Goal: Task Accomplishment & Management: Use online tool/utility

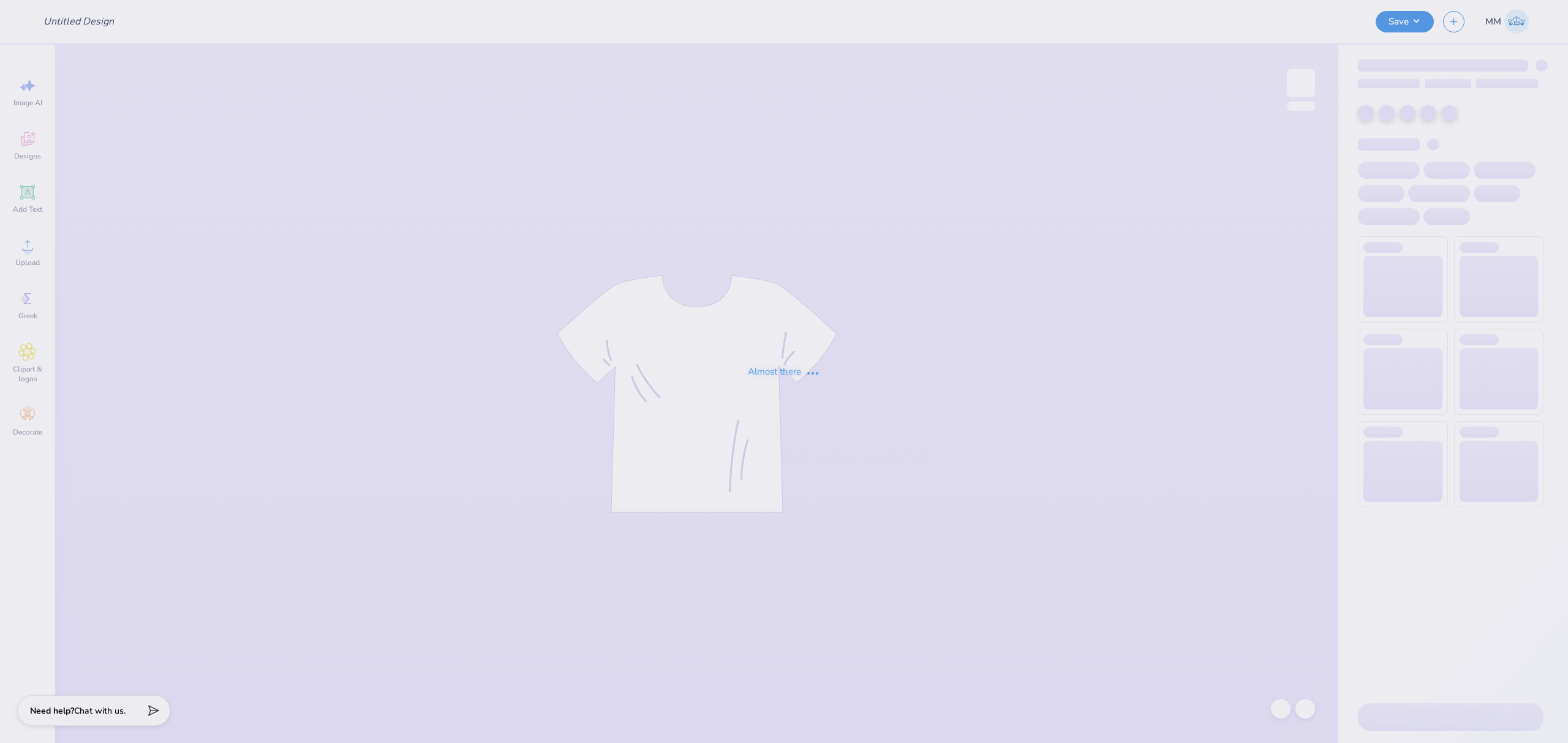
type input "Sig Derby Days"
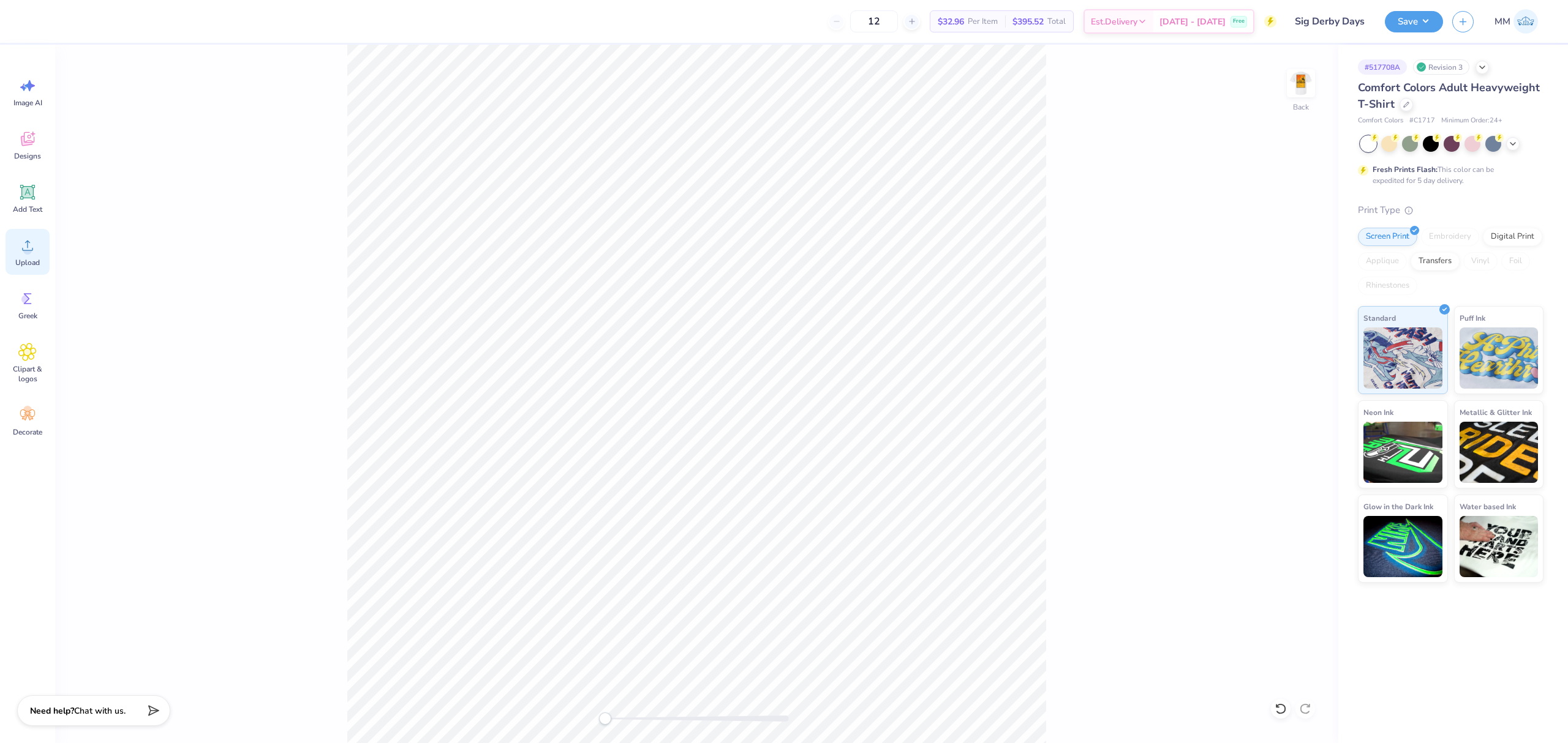
click at [39, 244] on div "Upload" at bounding box center [28, 252] width 44 height 46
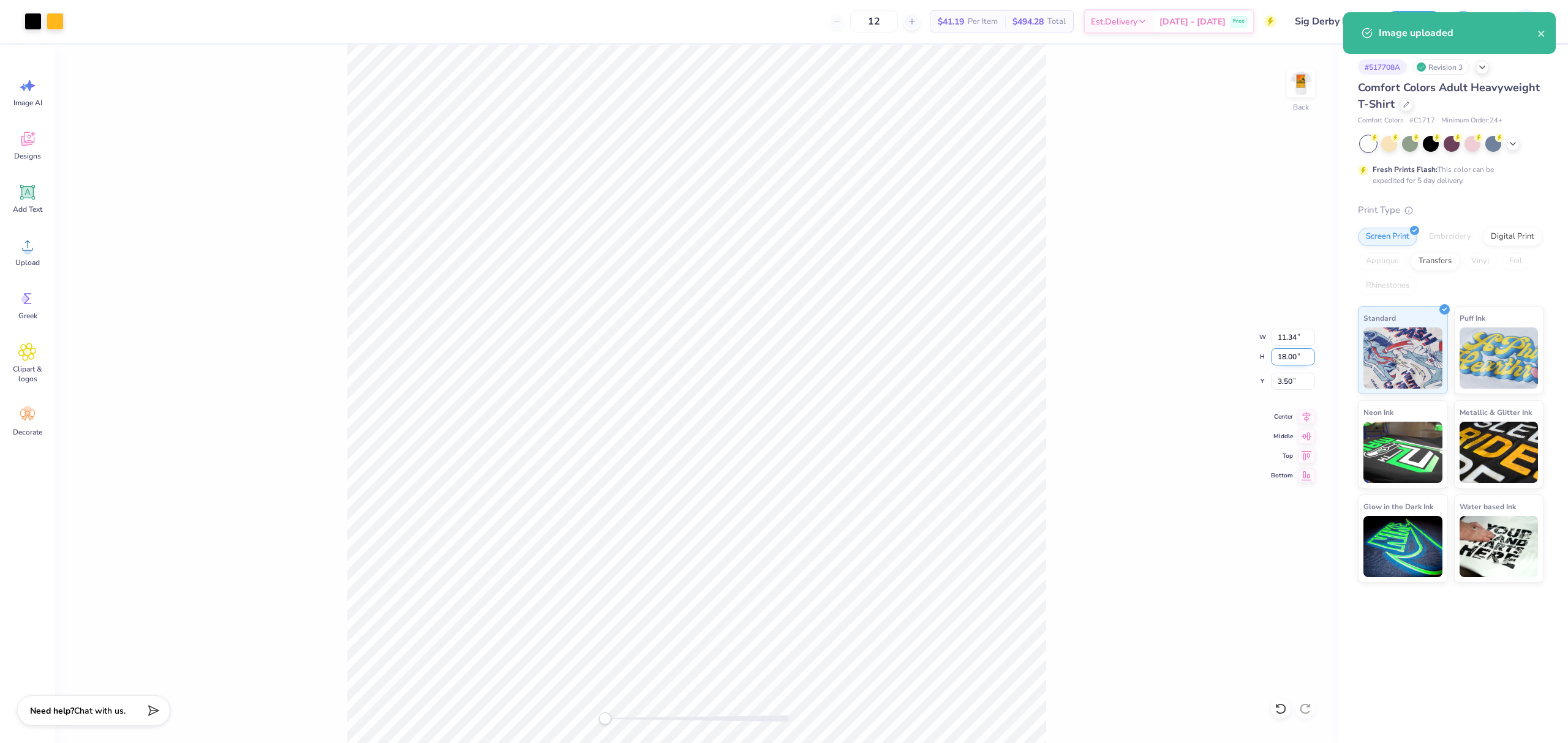
click at [1286, 358] on input "18.00" at bounding box center [1293, 357] width 44 height 17
type input "4"
type input "2.52"
type input "4.00"
click at [1280, 381] on input "10.50" at bounding box center [1293, 381] width 44 height 17
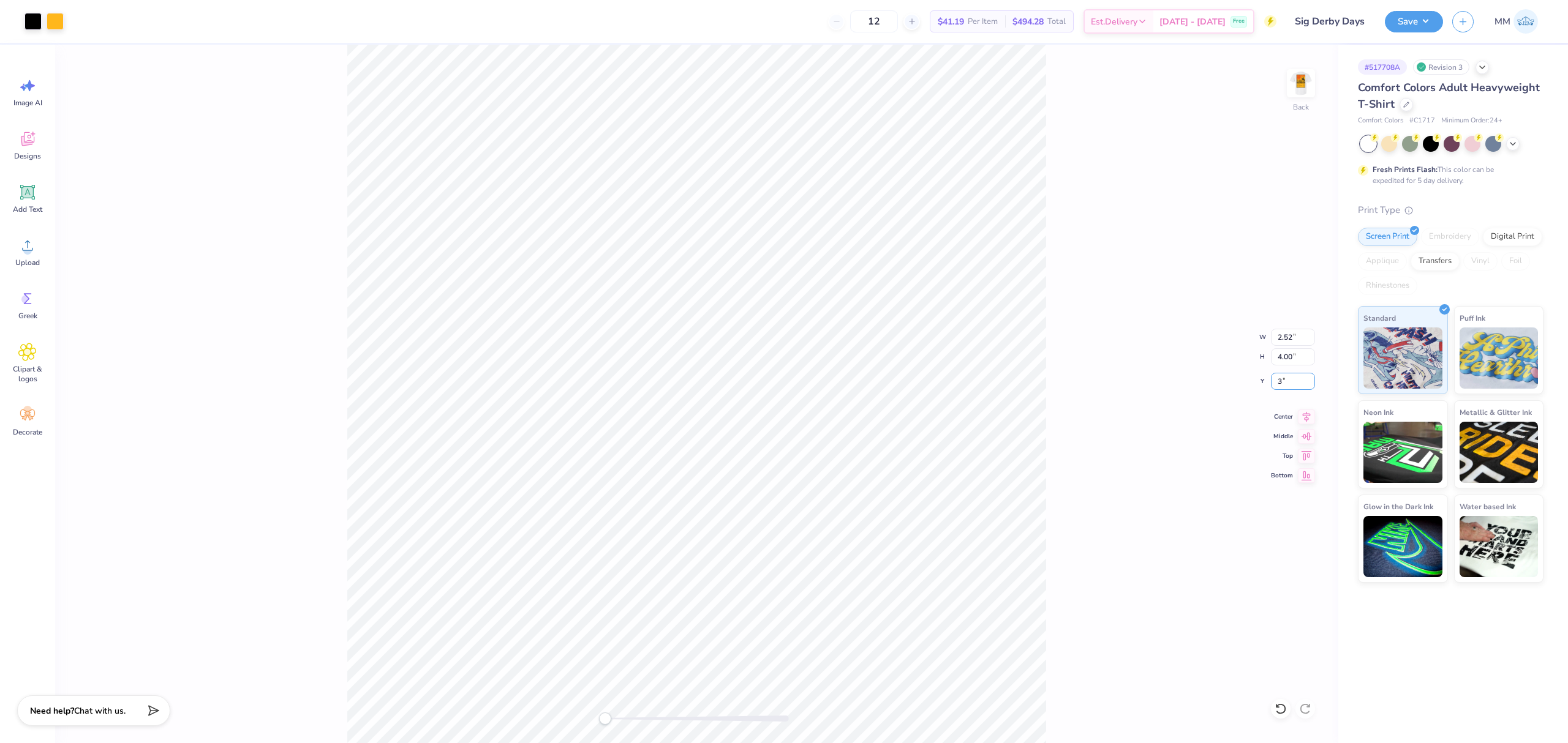
type input "3"
click at [1091, 449] on div "Back W 2.52 2.52 " H 4.00 4.00 " Y 3 3 " Center Middle Top Bottom" at bounding box center [696, 394] width 1283 height 699
click at [540, 174] on div "Back" at bounding box center [696, 394] width 1283 height 699
click at [1116, 351] on div "Back W 2.52 2.52 " H 4.00 4.00 " Y 3.00 3.00 " Center Middle Top Bottom" at bounding box center [696, 394] width 1283 height 699
click at [655, 176] on div "Back" at bounding box center [696, 394] width 1283 height 699
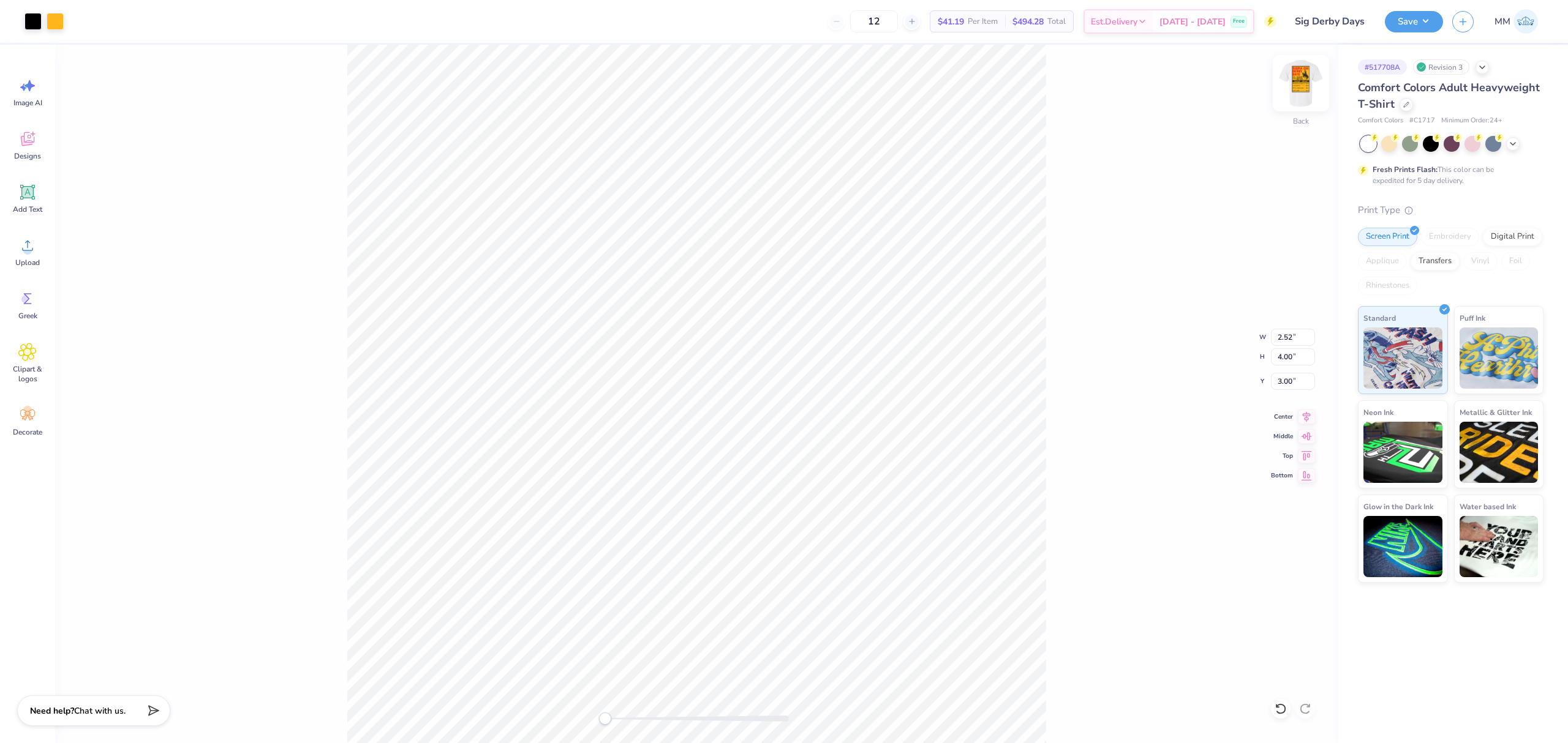
click at [1294, 96] on img at bounding box center [1301, 83] width 49 height 49
click at [23, 238] on icon at bounding box center [27, 245] width 18 height 18
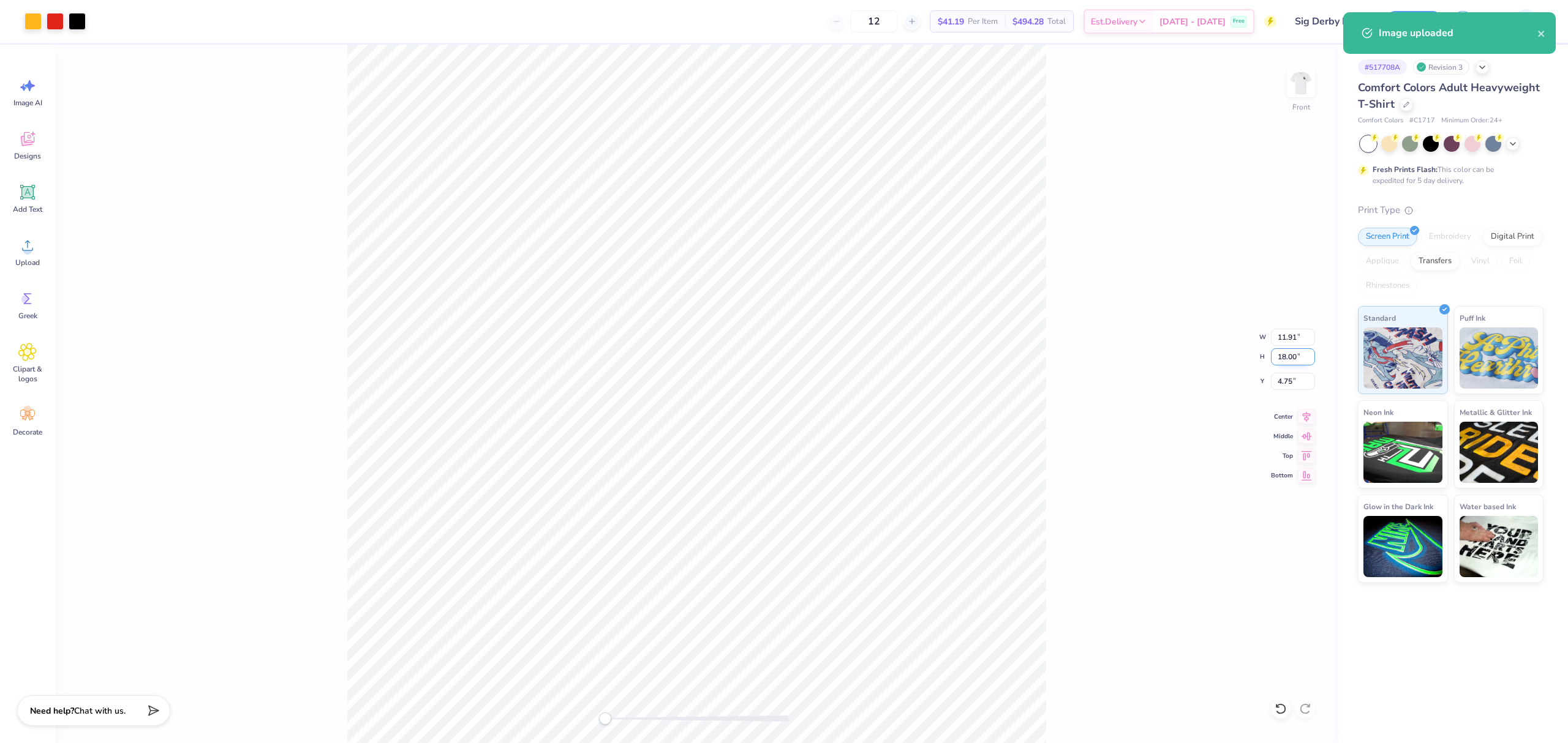
click at [1281, 358] on input "18.00" at bounding box center [1293, 357] width 44 height 17
type input "15"
type input "9.93"
type input "15.00"
click at [1286, 385] on input "6.25" at bounding box center [1293, 381] width 44 height 17
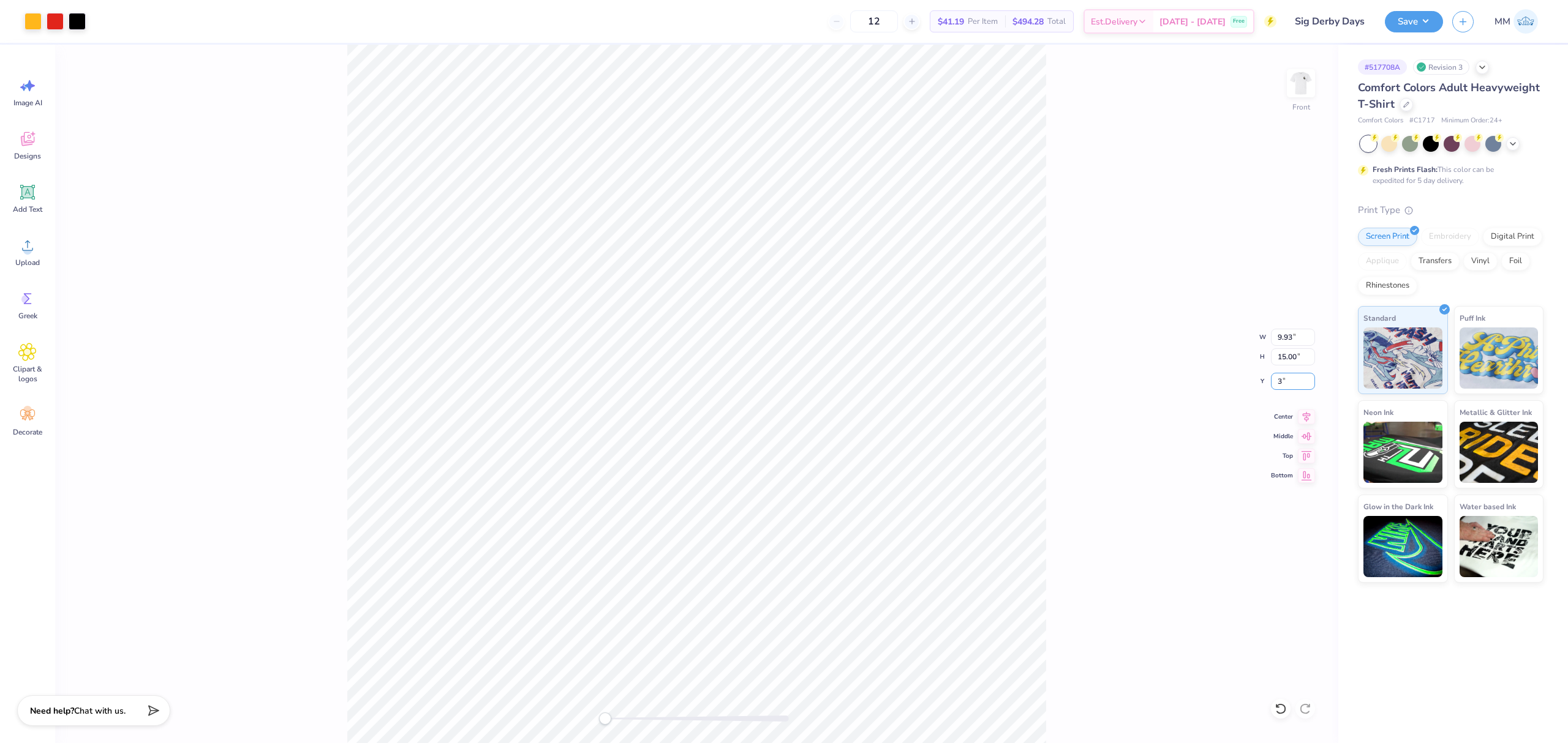
type input "3"
click at [1082, 327] on div "Front" at bounding box center [696, 394] width 1283 height 699
click at [1304, 408] on div "Front W 9.93 9.93 " H 15.00 15.00 " Y 3.00 3.00 " Center Middle Top Bottom" at bounding box center [696, 394] width 1283 height 699
click at [1393, 27] on button "Save" at bounding box center [1414, 20] width 58 height 21
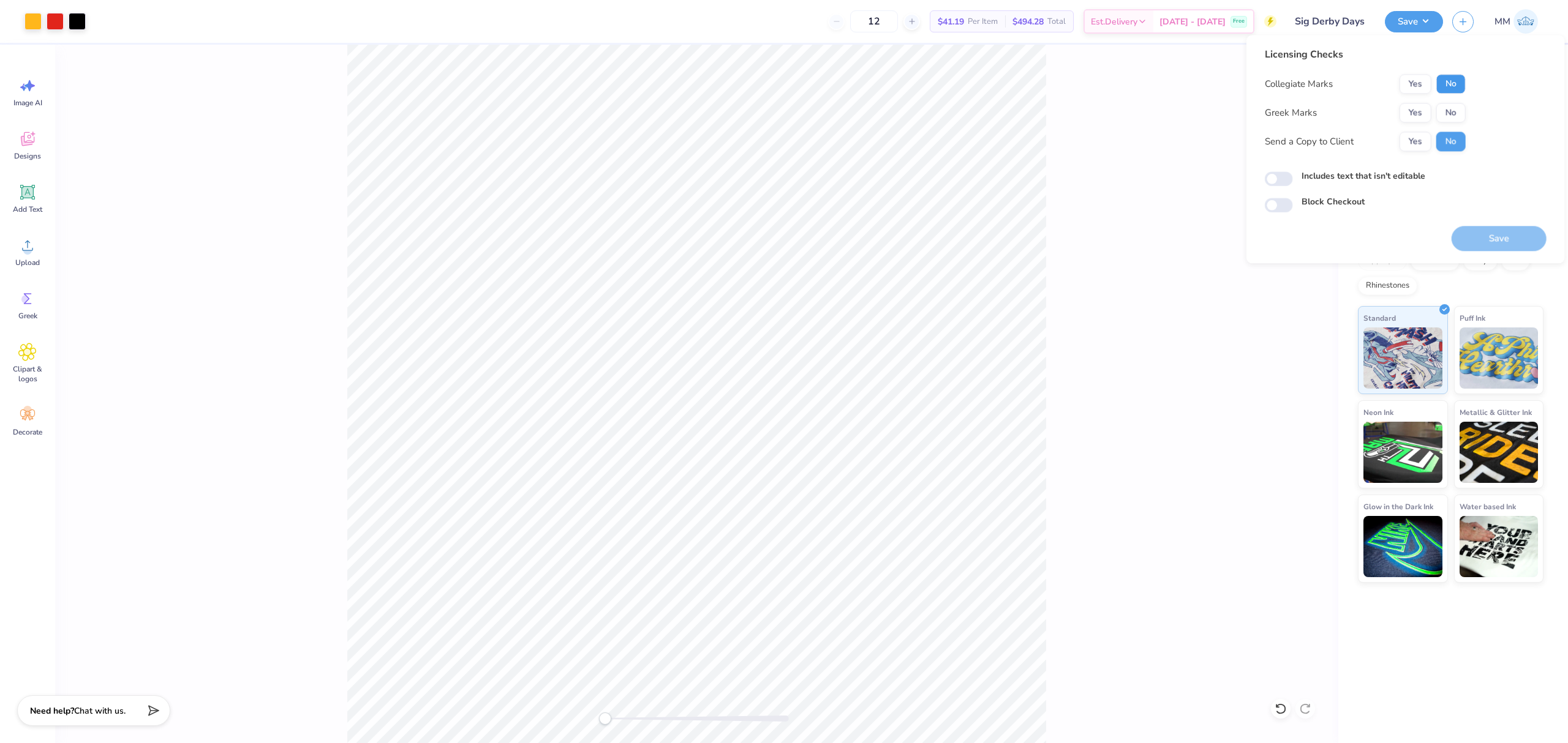
click at [1451, 88] on button "No" at bounding box center [1451, 84] width 29 height 20
click at [1415, 108] on button "Yes" at bounding box center [1416, 113] width 32 height 20
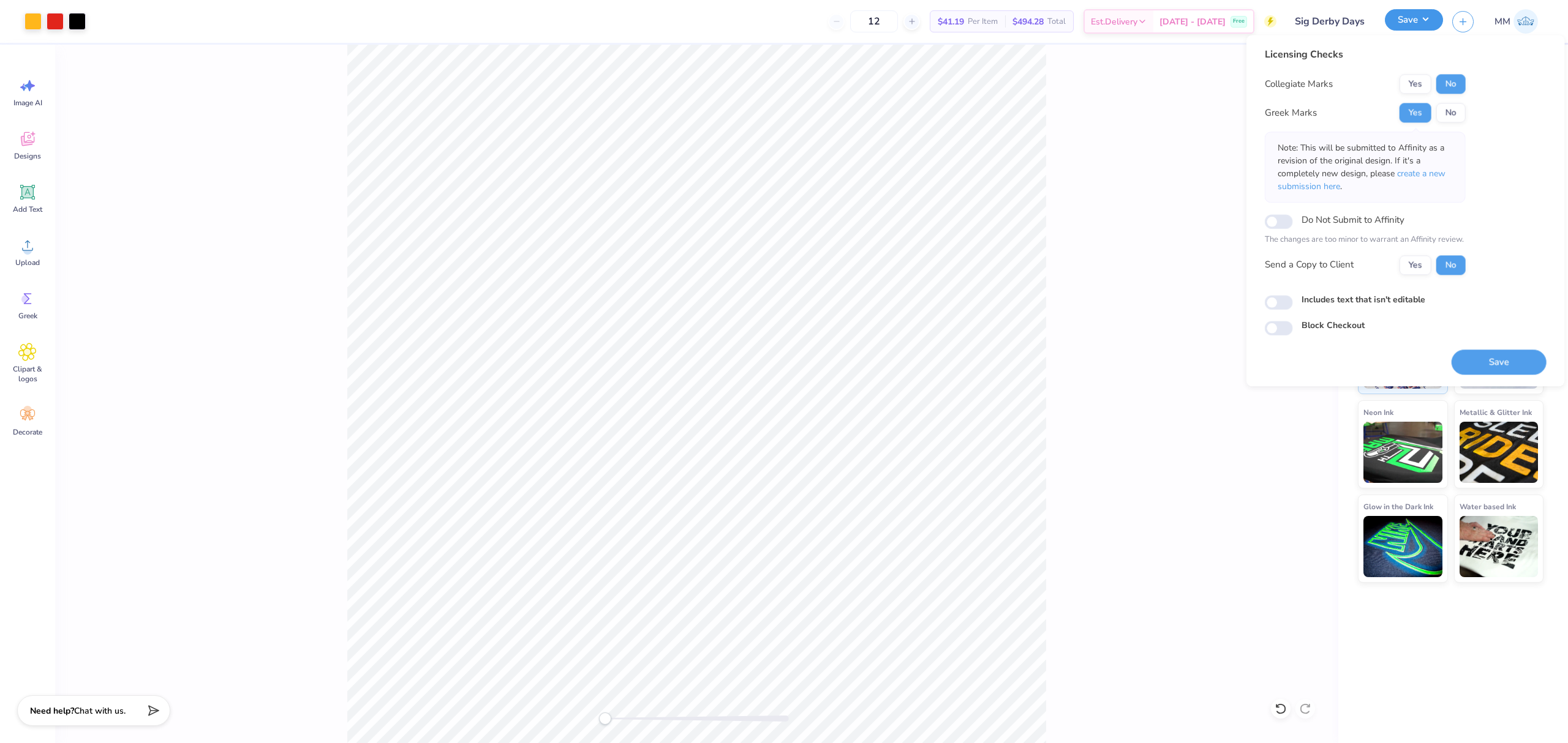
click at [1405, 13] on button "Save" at bounding box center [1414, 20] width 58 height 21
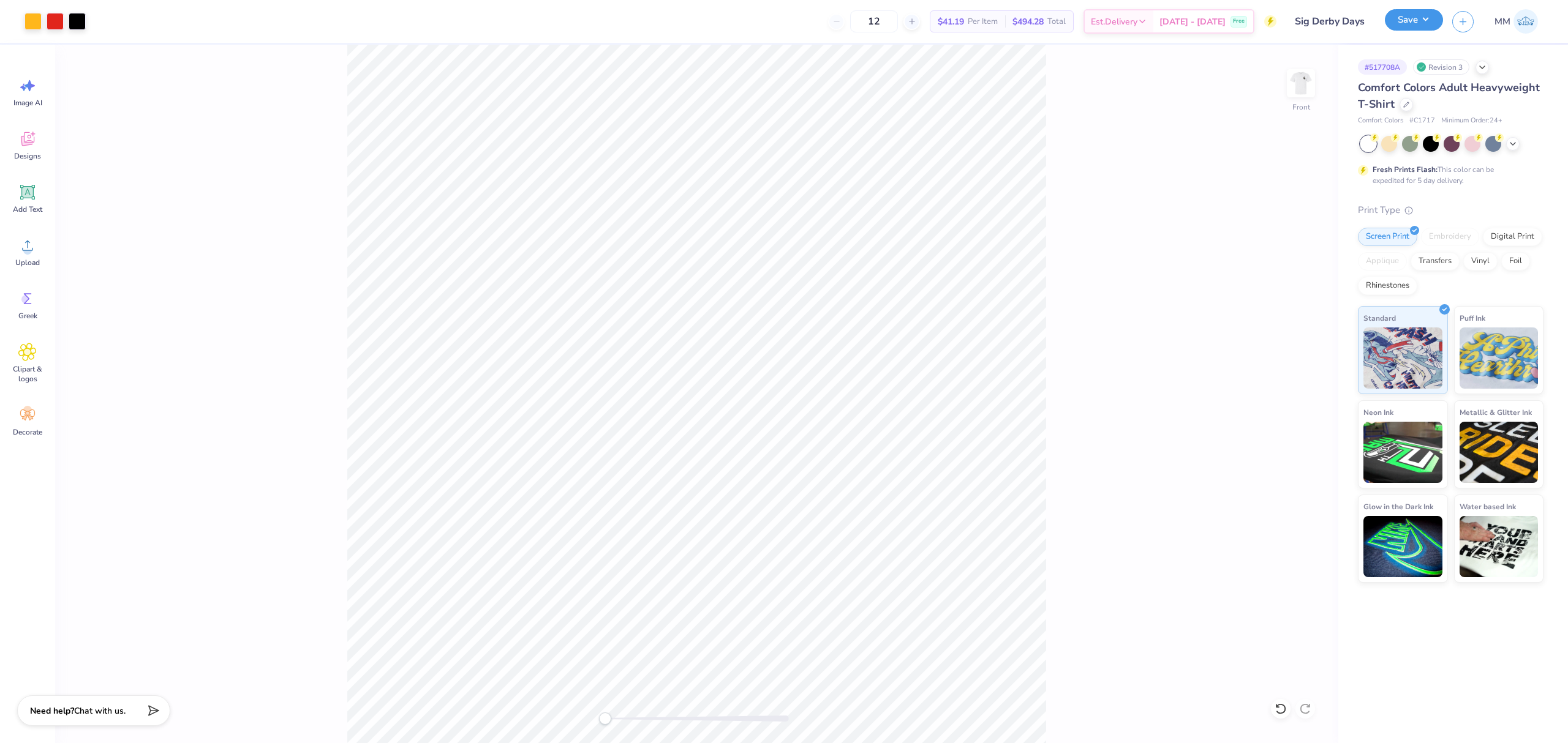
click at [1403, 18] on button "Save" at bounding box center [1414, 20] width 58 height 21
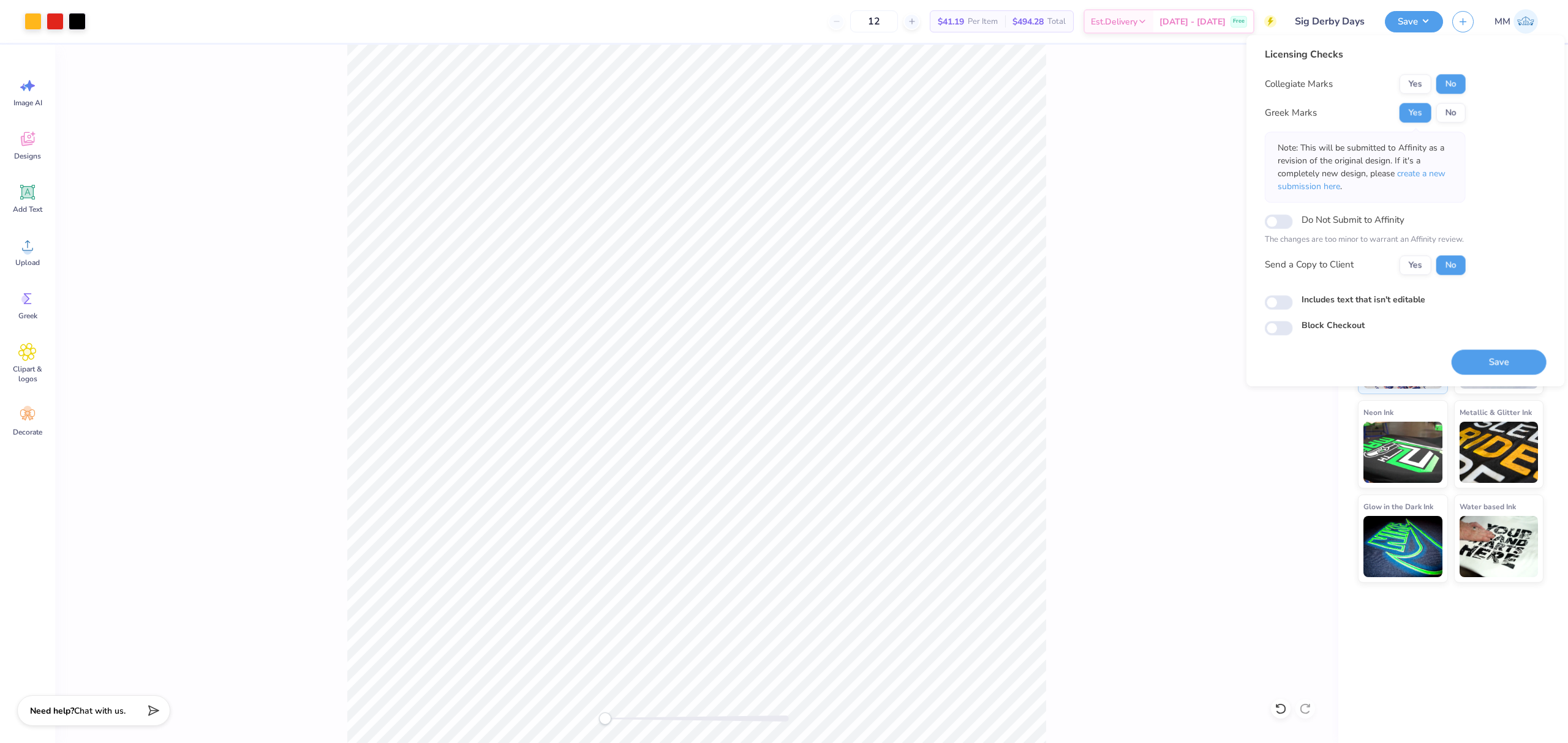
click at [1368, 300] on label "Includes text that isn't editable" at bounding box center [1363, 299] width 124 height 13
click at [1293, 300] on input "Includes text that isn't editable" at bounding box center [1279, 303] width 28 height 15
checkbox input "true"
click at [1485, 358] on button "Save" at bounding box center [1499, 362] width 95 height 25
